Goal: Entertainment & Leisure: Consume media (video, audio)

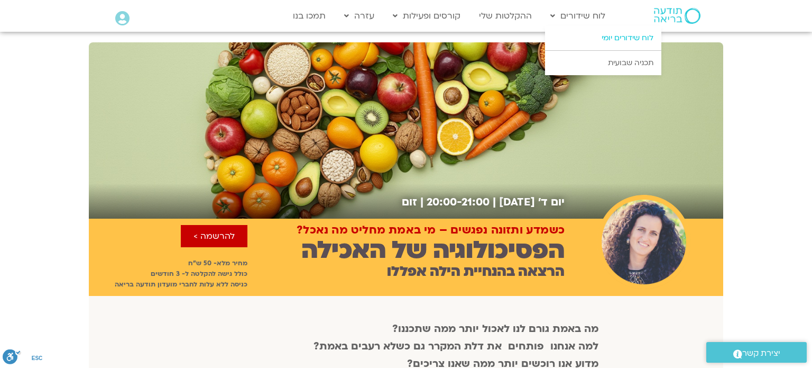
click at [607, 36] on link "לוח שידורים יומי" at bounding box center [603, 38] width 116 height 24
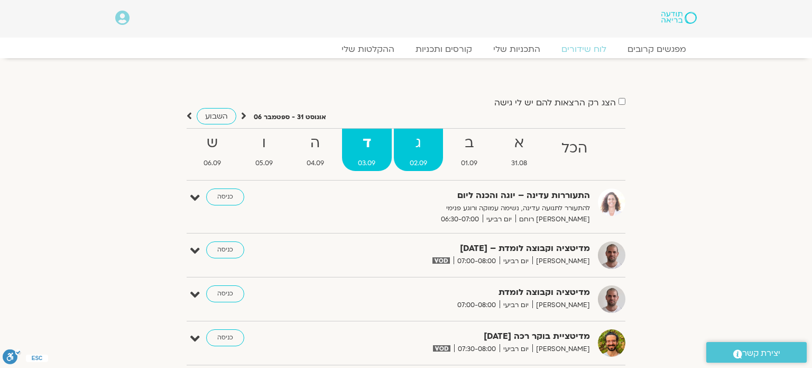
click at [427, 154] on strong "ג" at bounding box center [418, 143] width 49 height 24
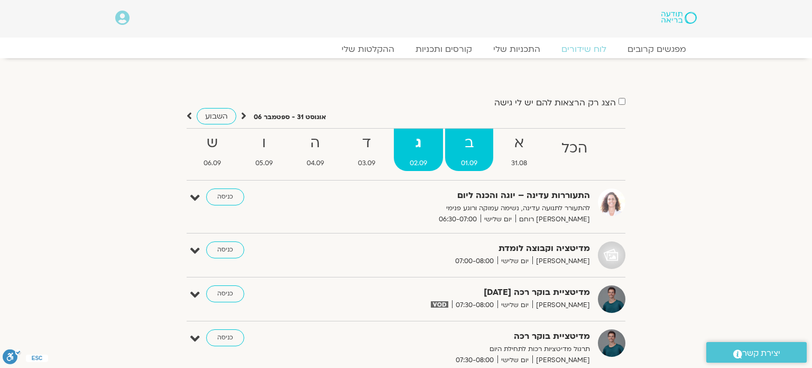
click at [475, 153] on strong "ב" at bounding box center [469, 143] width 48 height 24
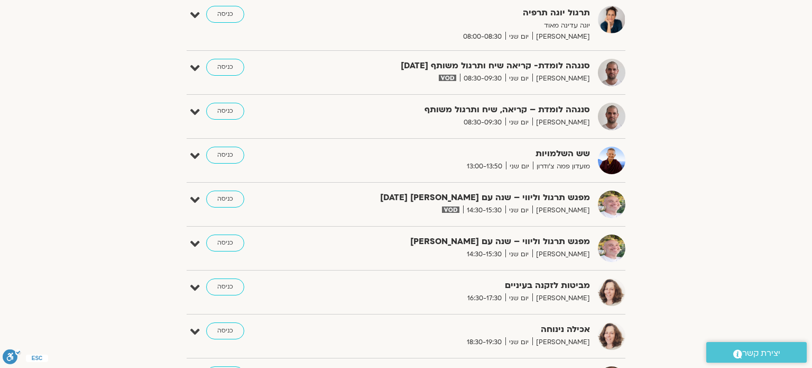
scroll to position [465, 0]
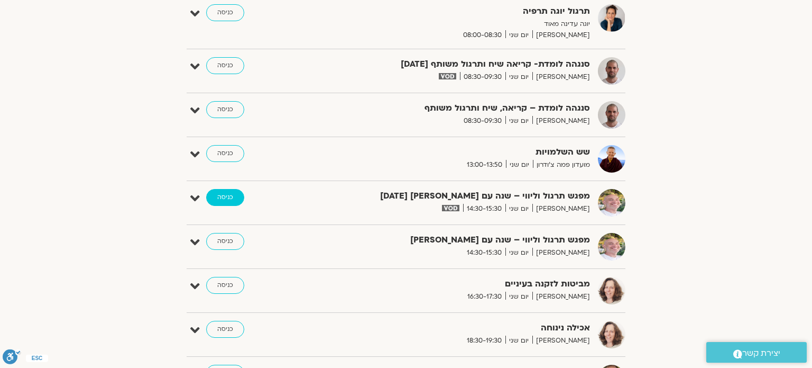
click at [233, 194] on link "כניסה" at bounding box center [225, 197] width 38 height 17
